Goal: Understand process/instructions

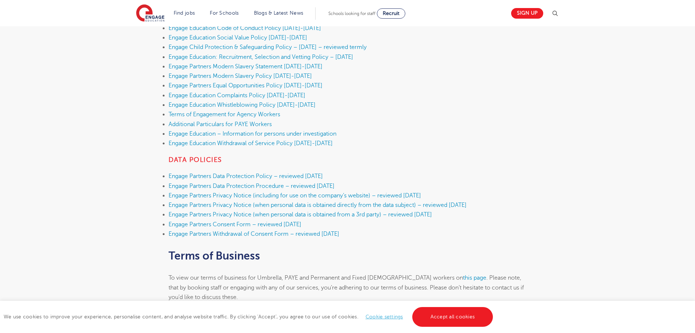
scroll to position [501, 0]
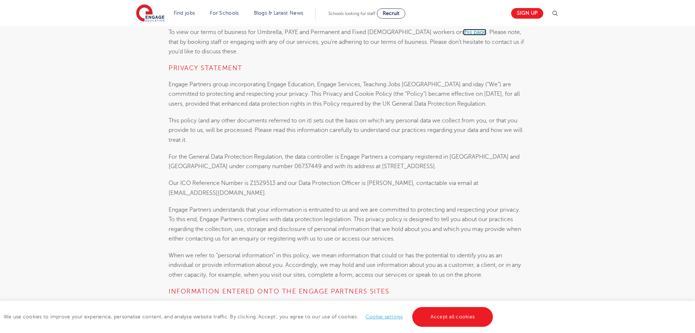
click at [463, 31] on link "this page" at bounding box center [474, 32] width 23 height 7
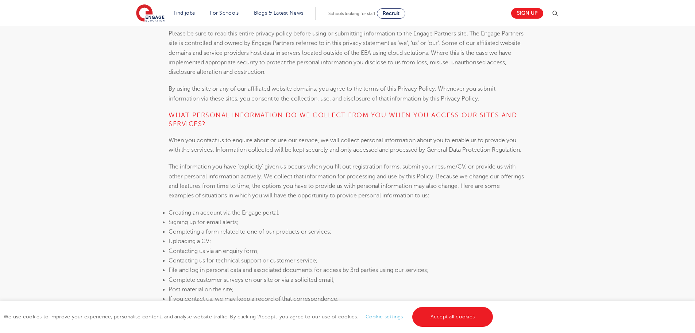
scroll to position [939, 0]
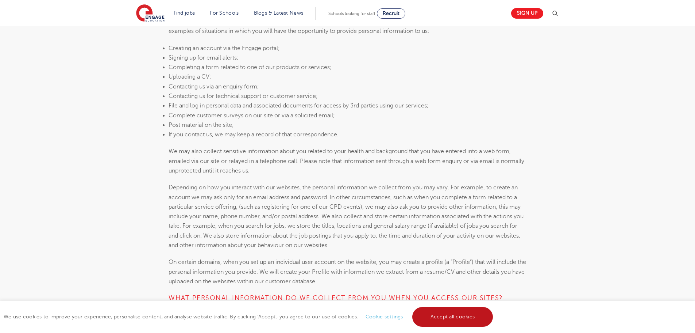
click at [454, 323] on link "Accept all cookies" at bounding box center [452, 317] width 81 height 20
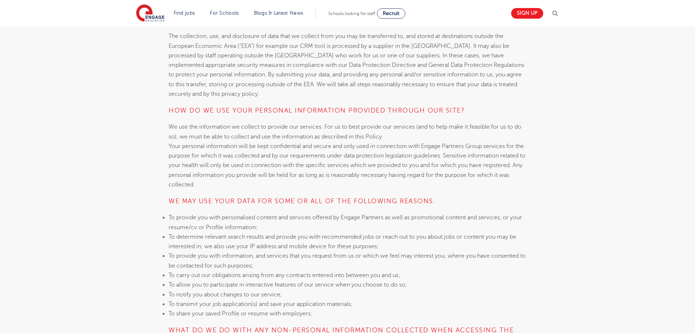
scroll to position [1924, 0]
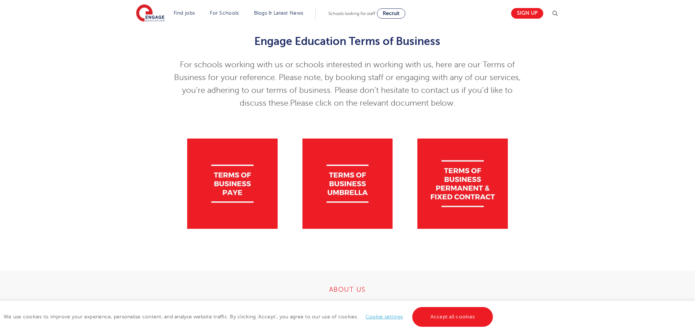
scroll to position [109, 0]
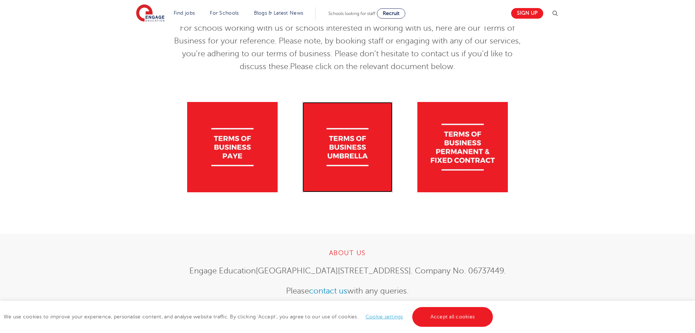
click at [342, 167] on img at bounding box center [348, 147] width 90 height 90
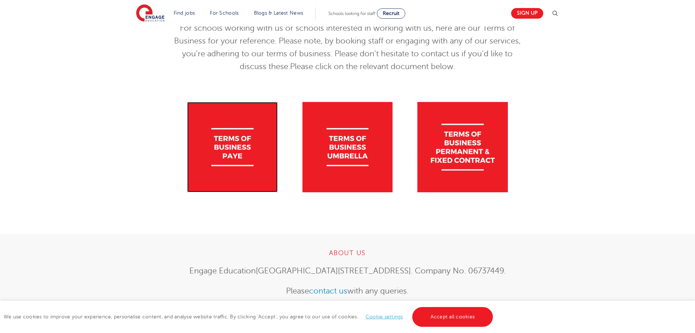
click at [230, 149] on img at bounding box center [232, 147] width 90 height 90
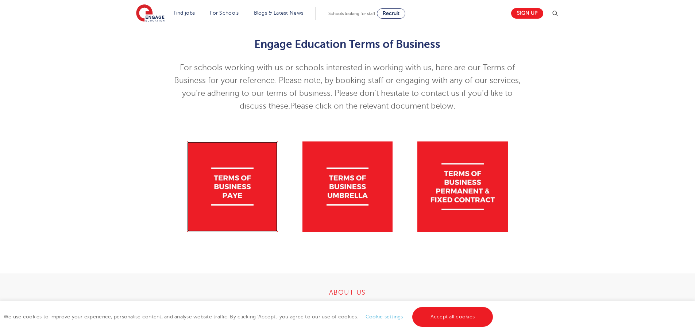
scroll to position [0, 0]
